Goal: Transaction & Acquisition: Register for event/course

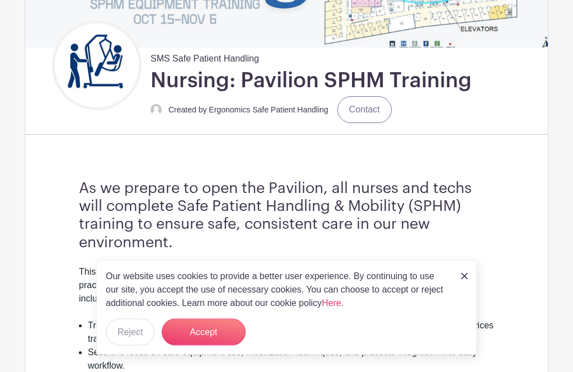
scroll to position [186, 0]
click at [205, 346] on button "Accept" at bounding box center [204, 332] width 84 height 27
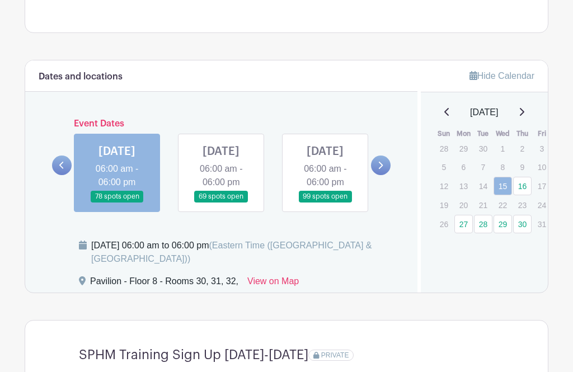
scroll to position [848, 0]
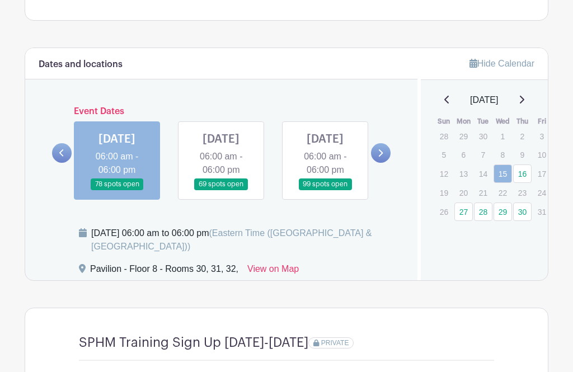
click at [379, 157] on icon at bounding box center [380, 153] width 5 height 8
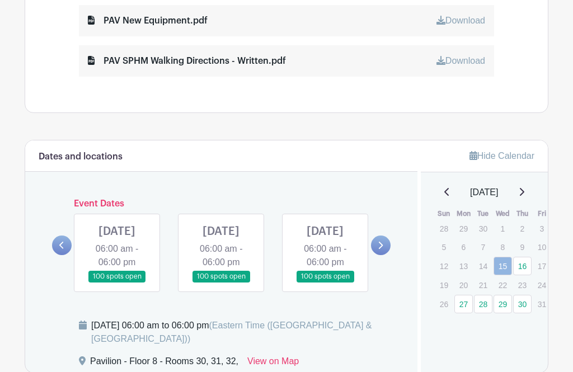
scroll to position [752, 0]
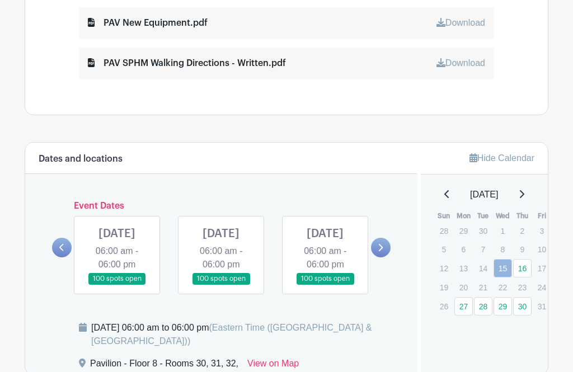
click at [387, 253] on link at bounding box center [381, 249] width 20 height 20
click at [69, 255] on link at bounding box center [62, 248] width 20 height 20
click at [59, 246] on link at bounding box center [62, 248] width 20 height 20
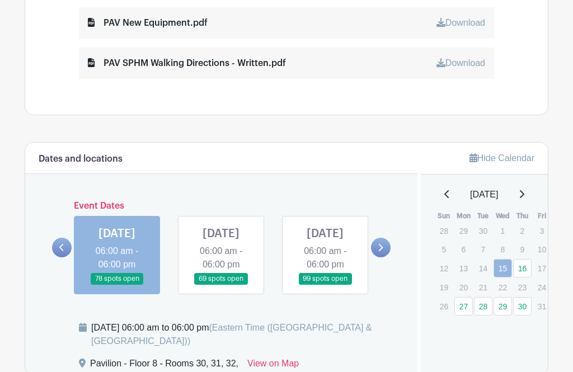
click at [525, 189] on link at bounding box center [522, 194] width 6 height 13
click at [378, 252] on icon at bounding box center [380, 248] width 5 height 8
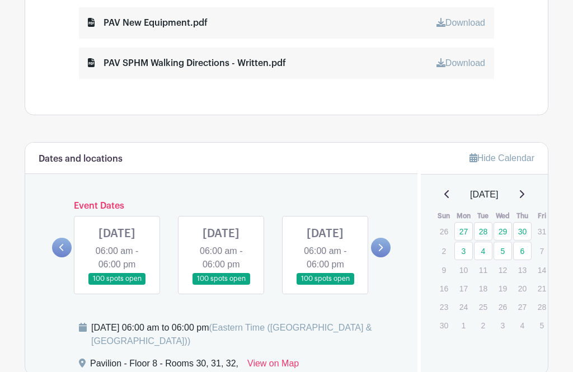
click at [387, 258] on link at bounding box center [381, 248] width 20 height 20
click at [325, 285] on link at bounding box center [325, 285] width 0 height 0
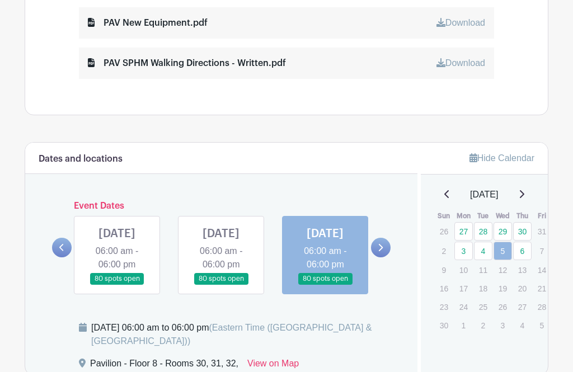
click at [325, 285] on link at bounding box center [325, 285] width 0 height 0
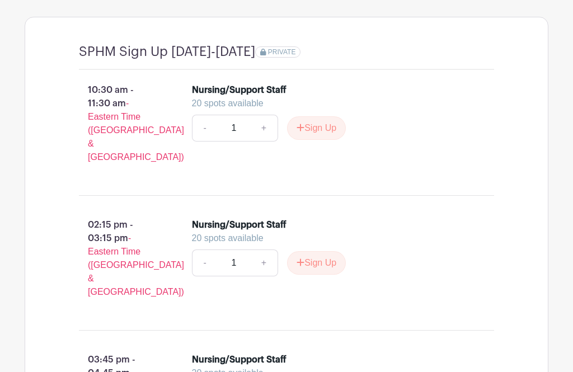
scroll to position [1139, 0]
click at [314, 140] on button "Sign Up" at bounding box center [316, 128] width 59 height 24
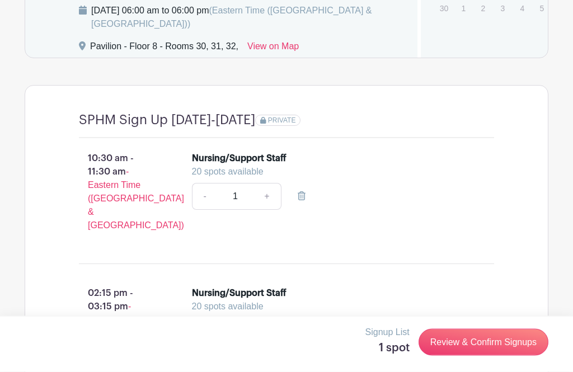
scroll to position [1071, 0]
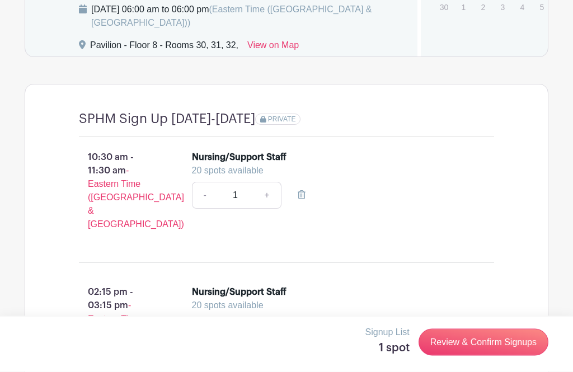
click at [480, 356] on link "Review & Confirm Signups" at bounding box center [484, 342] width 130 height 27
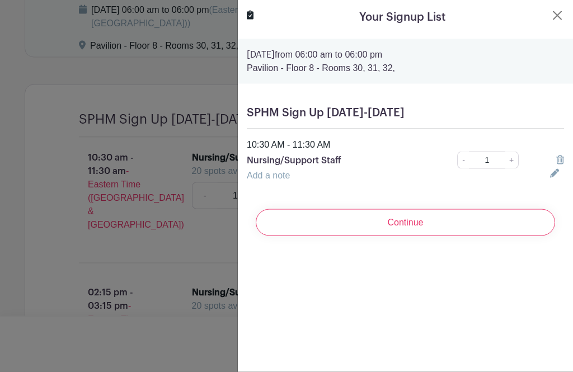
scroll to position [1072, 0]
click at [404, 222] on input "Continue" at bounding box center [406, 222] width 300 height 27
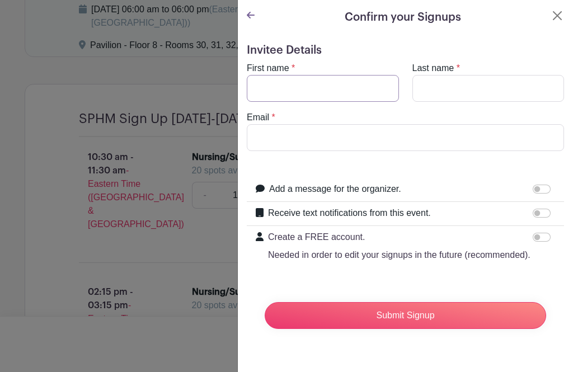
click at [273, 86] on input "First name" at bounding box center [323, 88] width 152 height 27
type input "[PERSON_NAME]"
click at [437, 87] on input "Last name" at bounding box center [489, 88] width 152 height 27
type input "Wood"
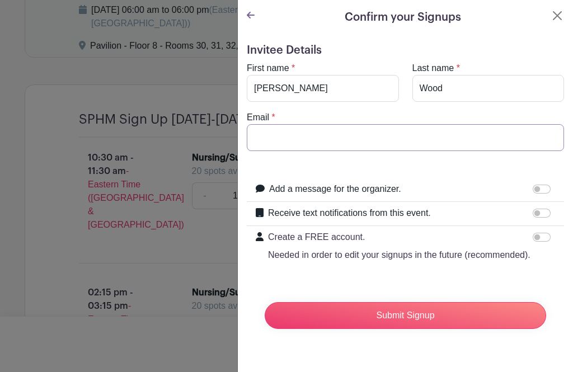
click at [285, 132] on input "Email" at bounding box center [405, 137] width 317 height 27
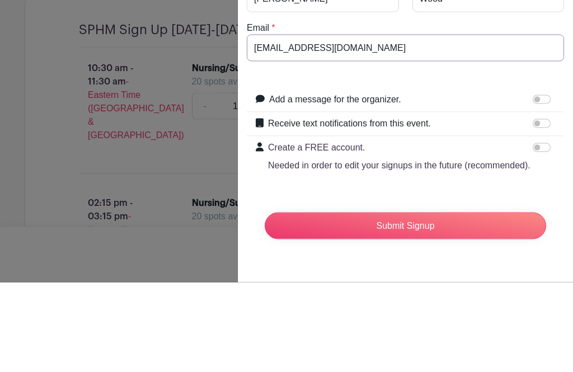
type input "[EMAIL_ADDRESS][DOMAIN_NAME]"
click at [543, 209] on input "Receive text notifications from this event." at bounding box center [542, 213] width 18 height 9
checkbox input "true"
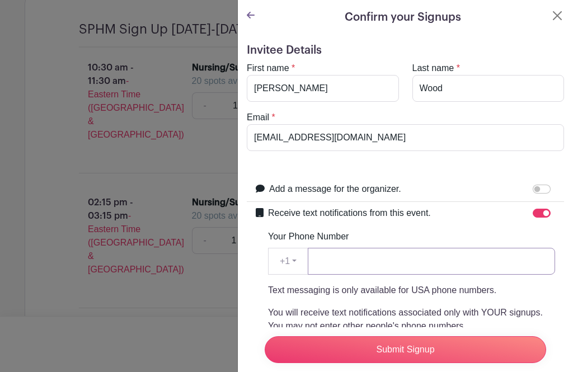
click at [341, 263] on input "Your Phone Number" at bounding box center [431, 261] width 247 height 27
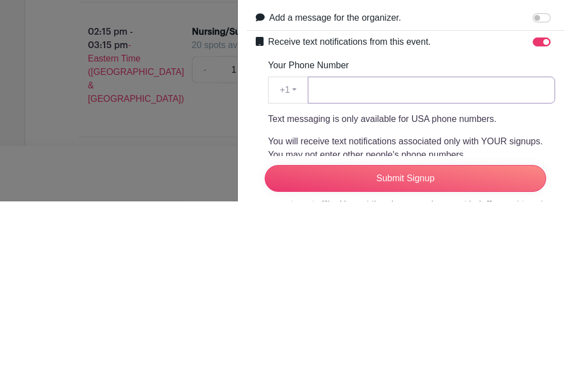
type input "7345583146"
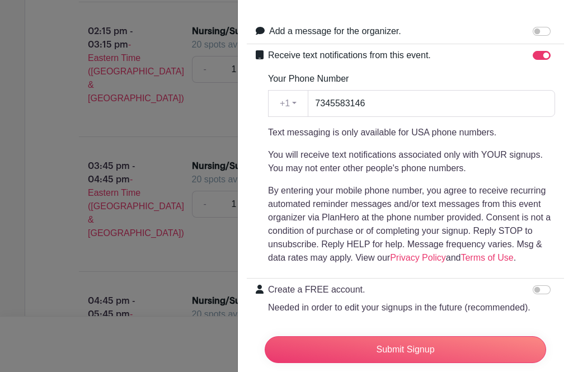
scroll to position [157, 0]
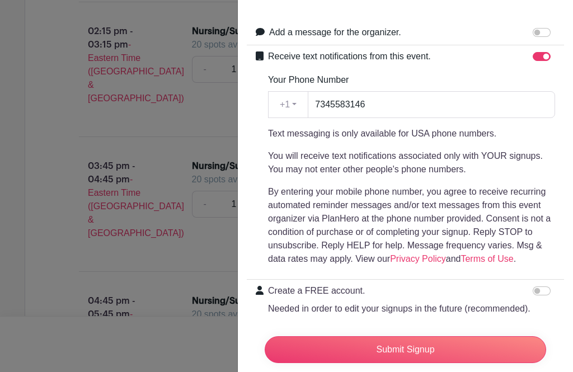
click at [422, 363] on input "Submit Signup" at bounding box center [406, 349] width 282 height 27
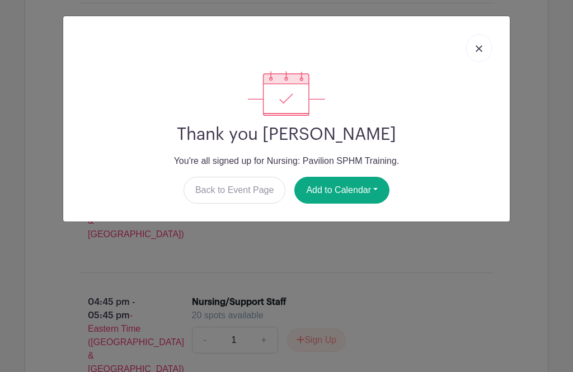
click at [369, 193] on button "Add to Calendar" at bounding box center [342, 190] width 95 height 27
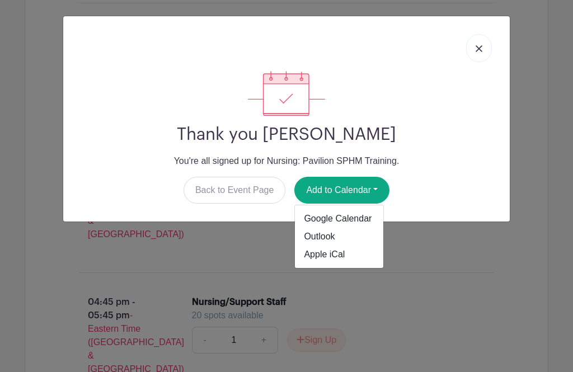
click at [320, 238] on link "Outlook" at bounding box center [339, 237] width 88 height 18
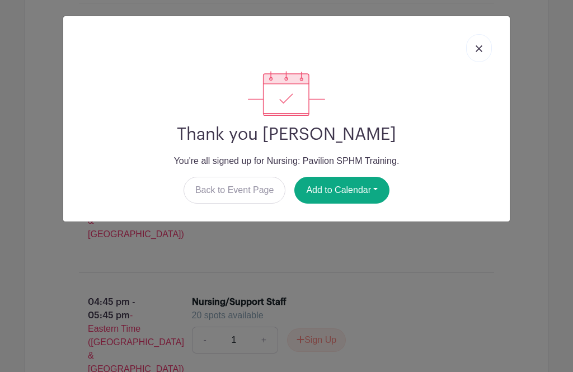
scroll to position [1351, 0]
